Goal: Task Accomplishment & Management: Use online tool/utility

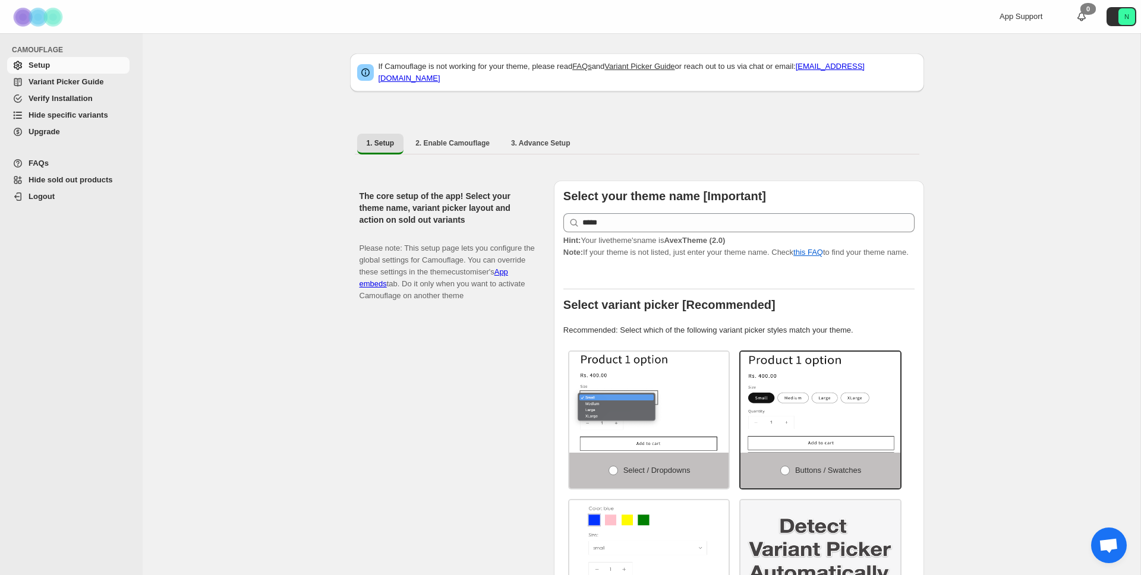
click at [76, 114] on span "Hide specific variants" at bounding box center [69, 115] width 80 height 9
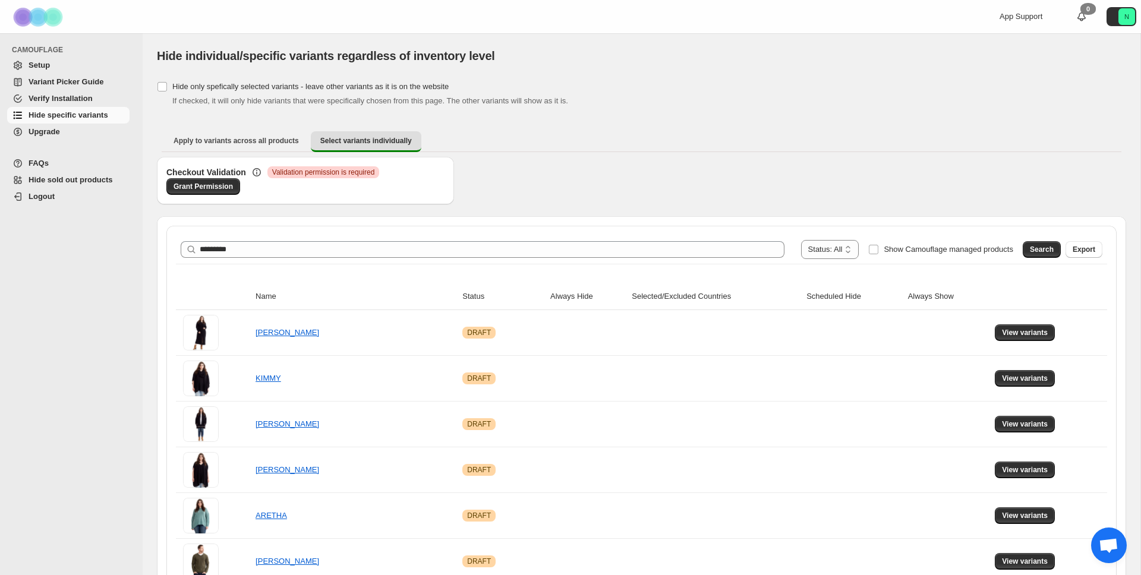
type input "*********"
click at [1033, 251] on span "Search" at bounding box center [1042, 250] width 24 height 10
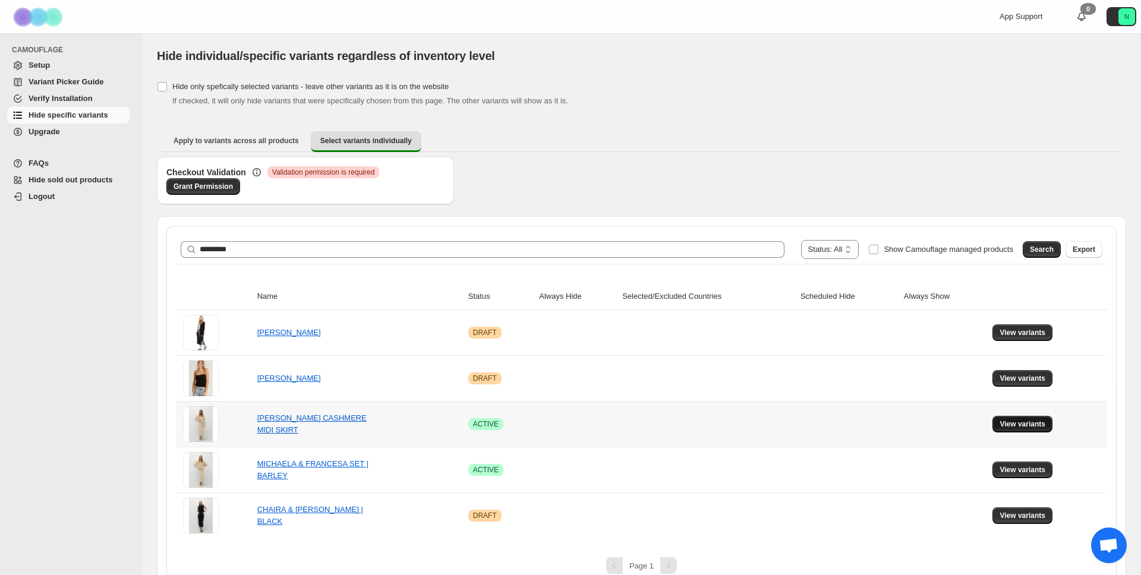
click at [1010, 424] on span "View variants" at bounding box center [1023, 425] width 46 height 10
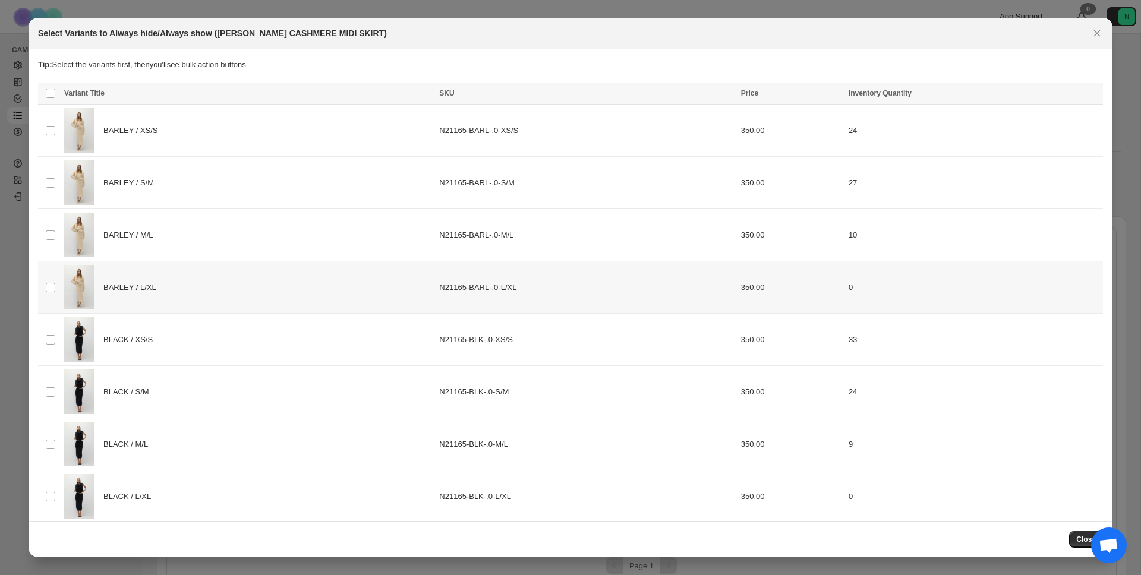
click at [58, 286] on td "Select product variant" at bounding box center [49, 288] width 23 height 52
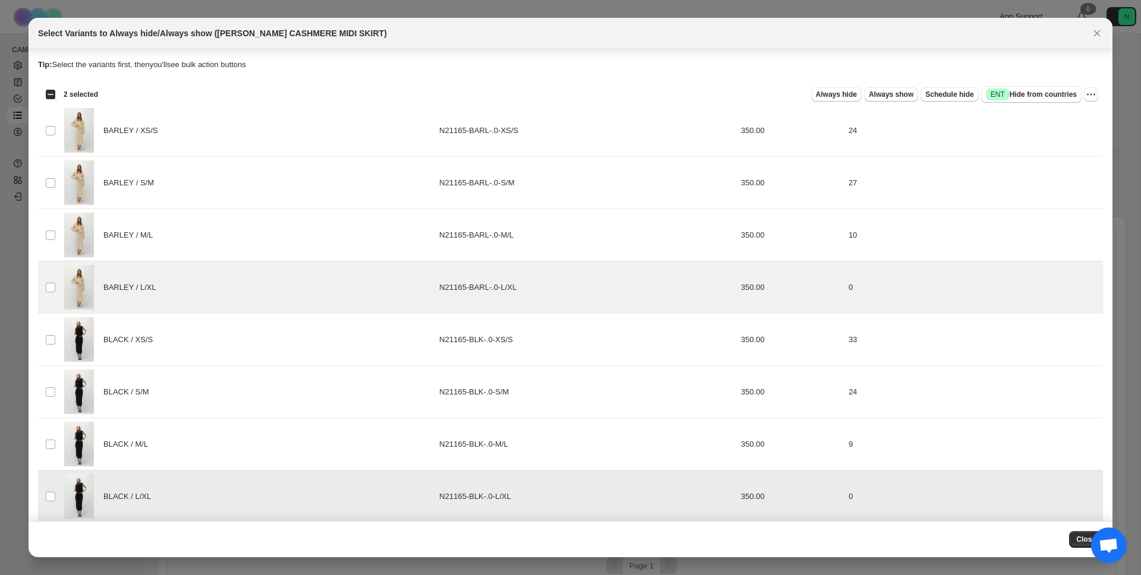
scroll to position [11, 0]
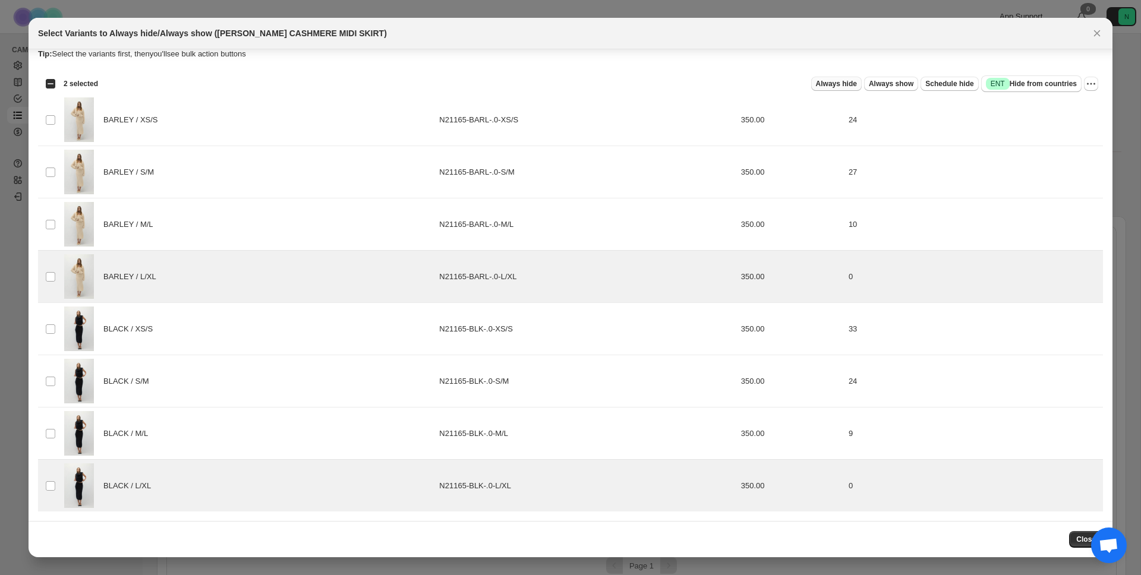
click at [836, 81] on span "Always hide" at bounding box center [836, 84] width 41 height 10
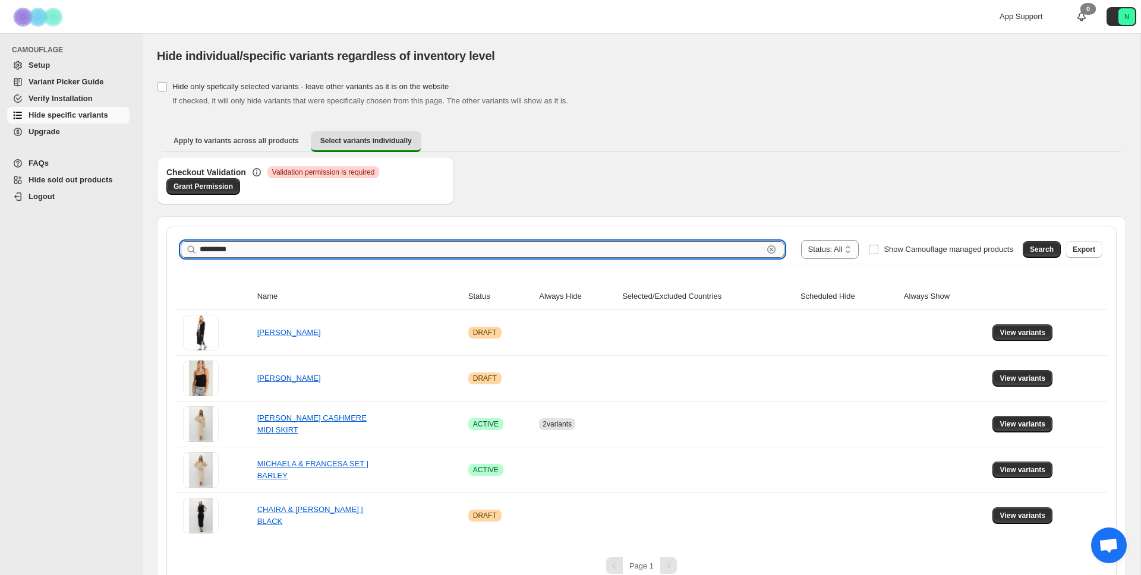
click at [247, 246] on input "*********" at bounding box center [482, 249] width 564 height 17
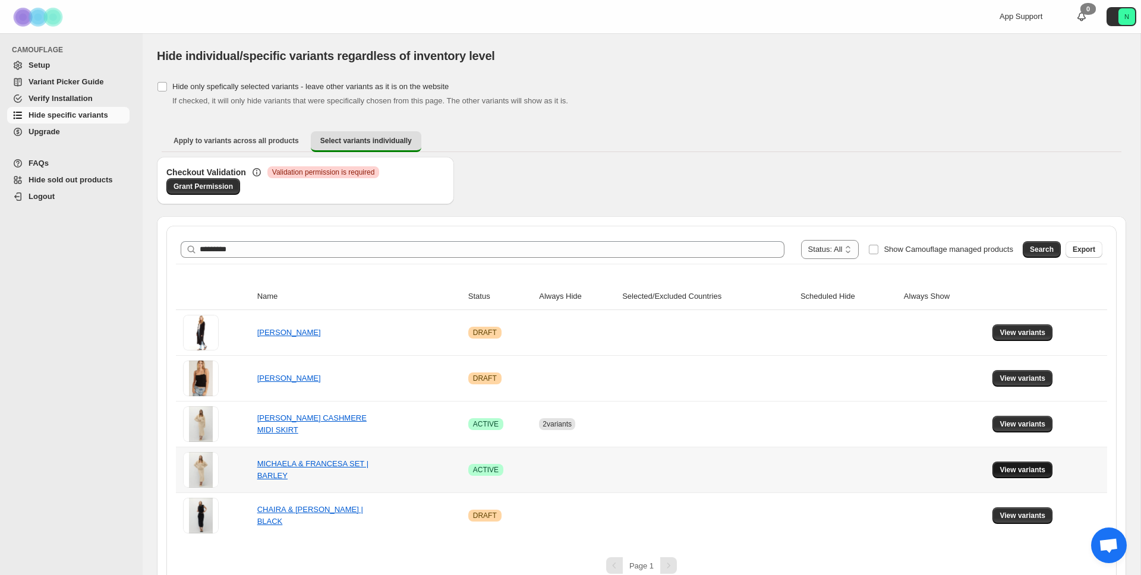
click at [1039, 471] on span "View variants" at bounding box center [1023, 470] width 46 height 10
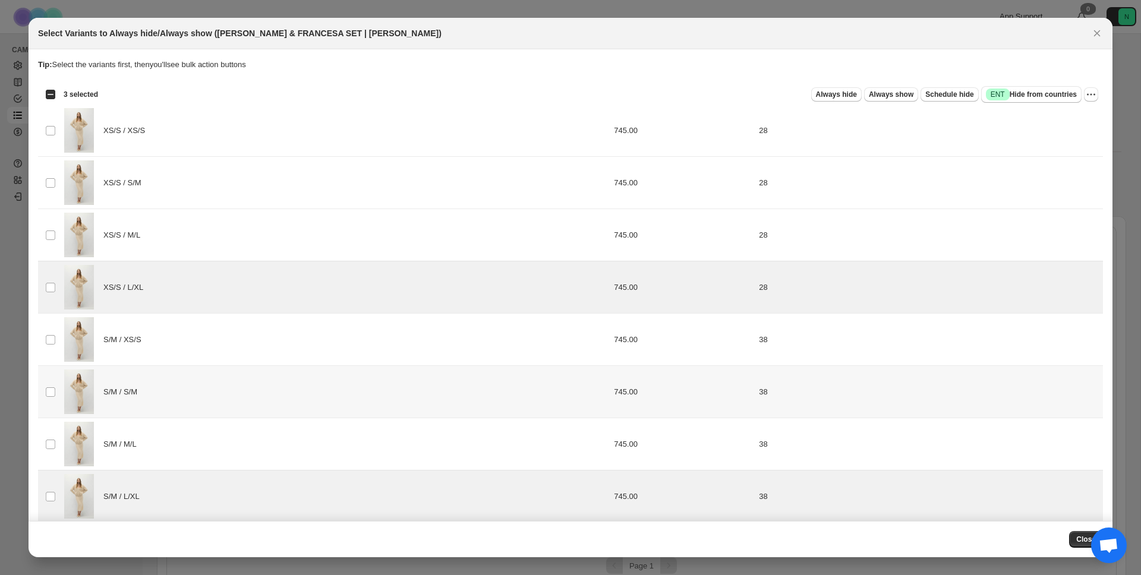
scroll to position [220, 0]
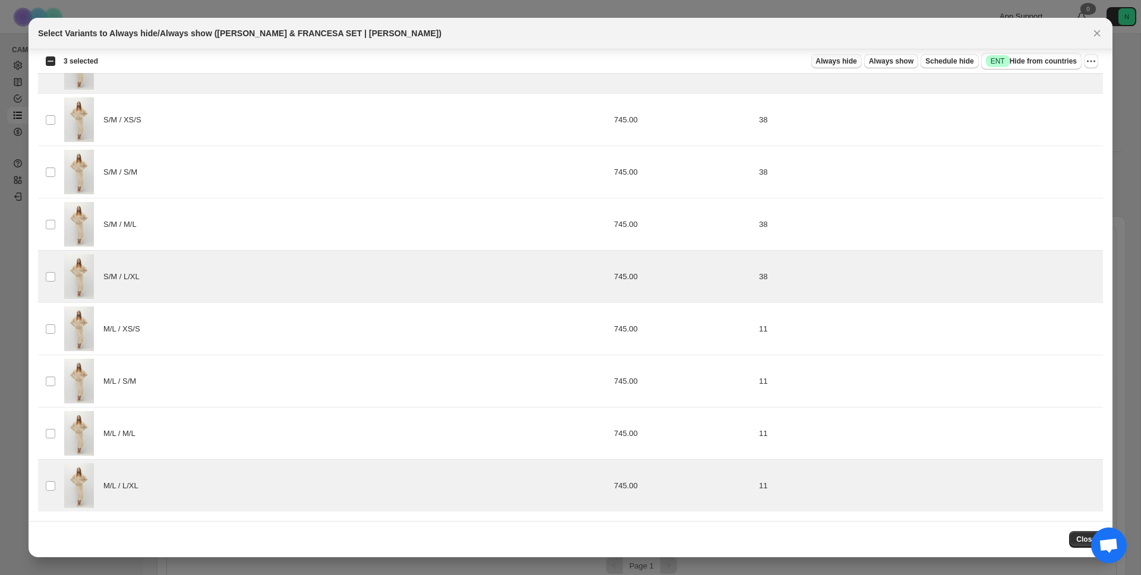
click at [837, 64] on span "Always hide" at bounding box center [836, 61] width 41 height 10
